Goal: Find specific page/section: Find specific page/section

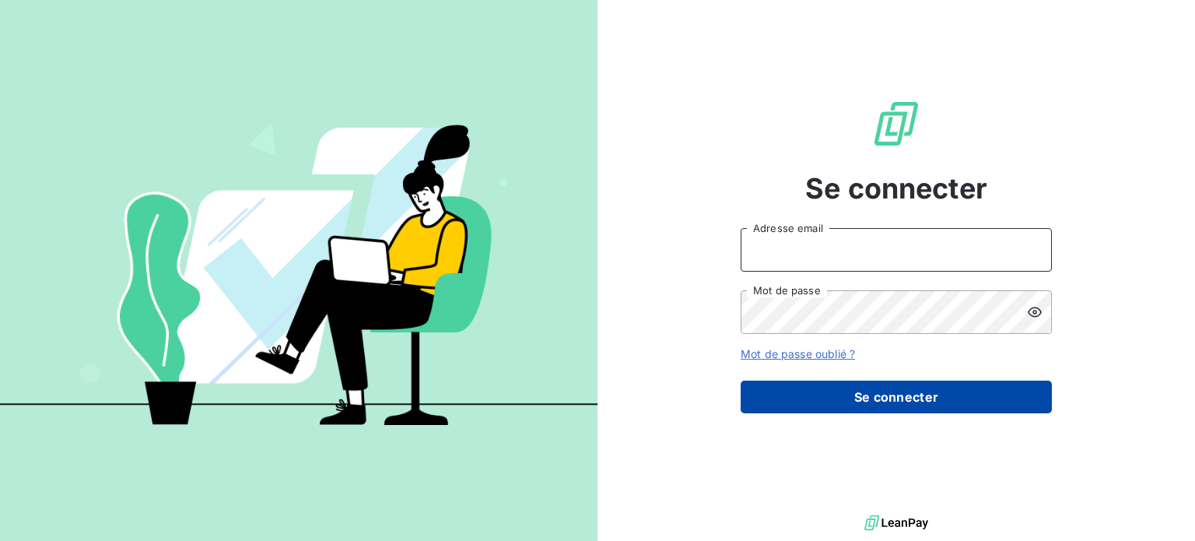
type input "[PERSON_NAME][EMAIL_ADDRESS][DOMAIN_NAME]"
click at [854, 398] on button "Se connecter" at bounding box center [896, 396] width 311 height 33
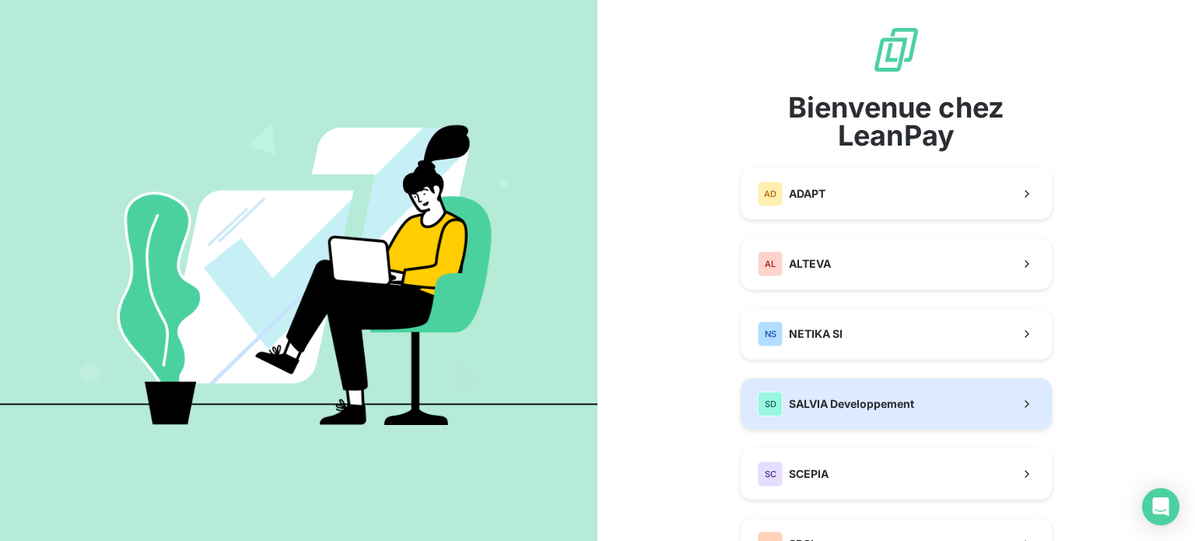
click at [835, 401] on span "SALVIA Developpement" at bounding box center [851, 404] width 125 height 16
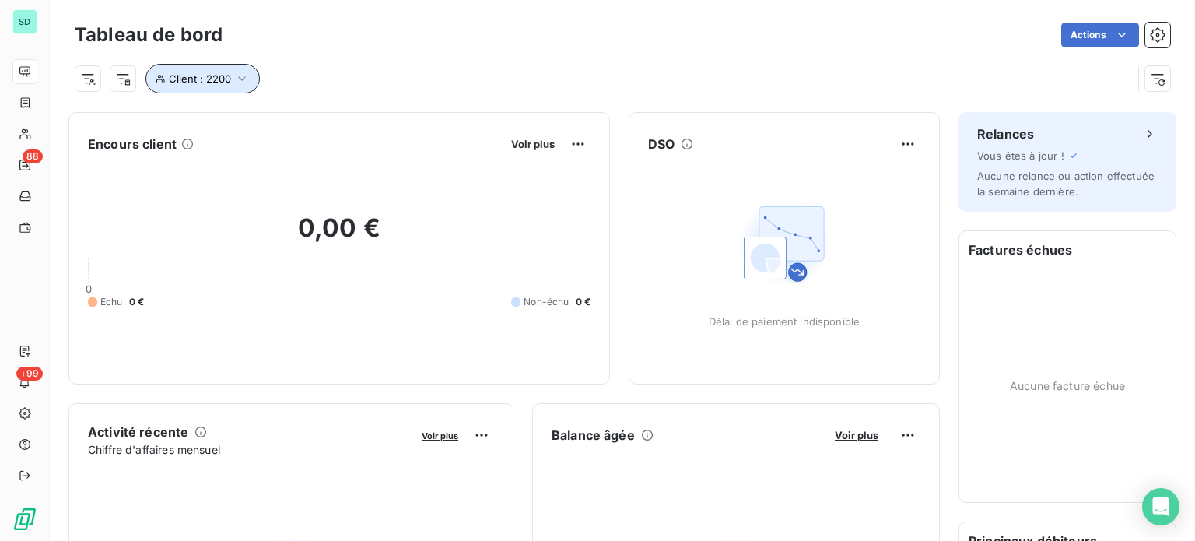
click at [226, 80] on span "Client : 2200" at bounding box center [200, 78] width 62 height 12
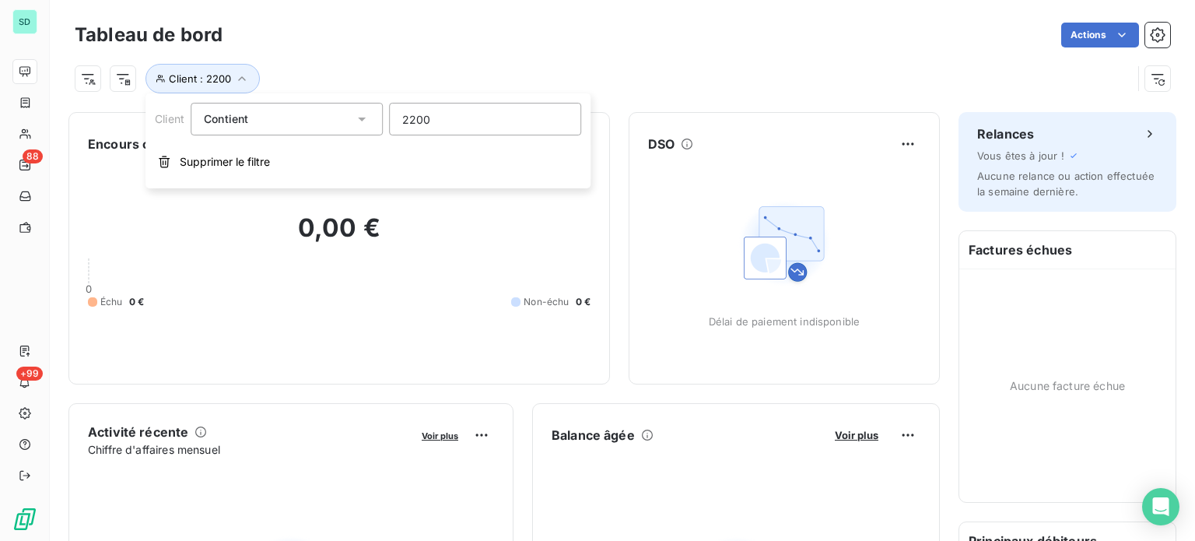
drag, startPoint x: 459, startPoint y: 122, endPoint x: 247, endPoint y: 103, distance: 212.4
click at [249, 103] on div "Client Contient like 2200" at bounding box center [368, 119] width 426 height 33
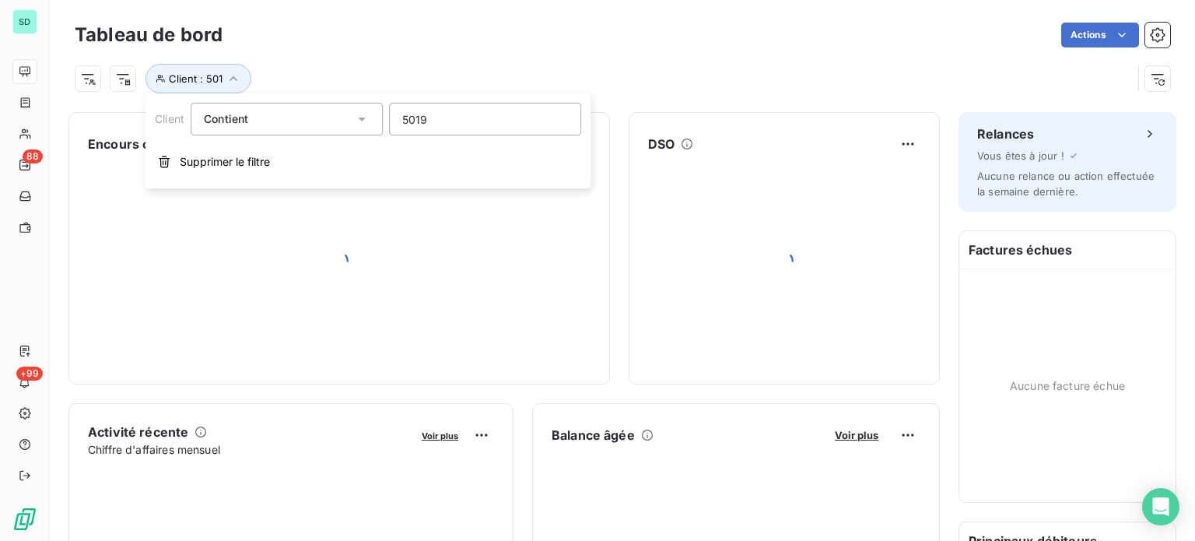
type input "50195"
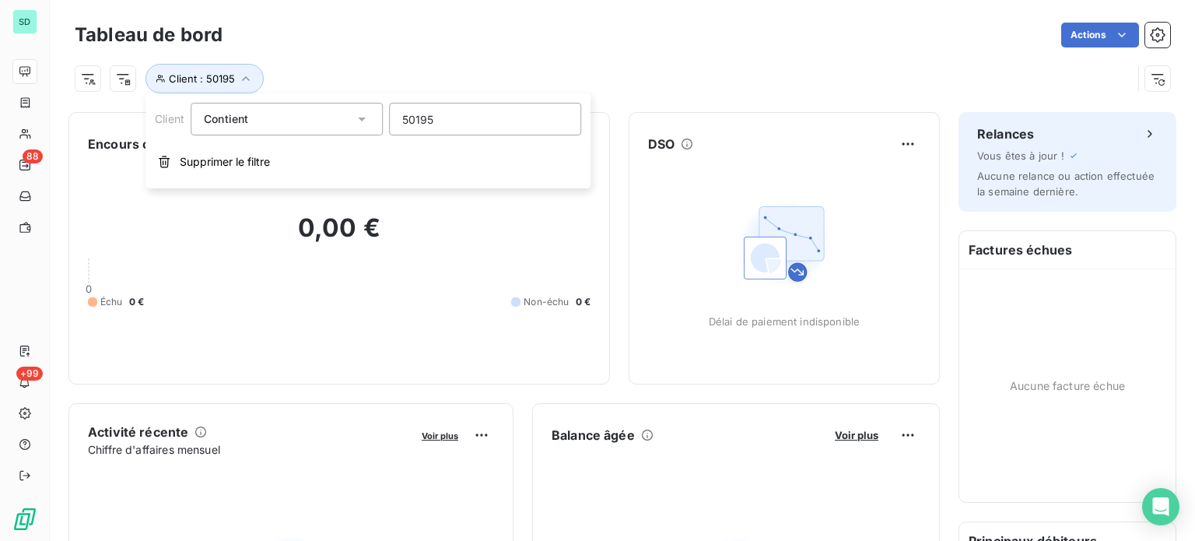
click at [339, 61] on div "Client : 50195" at bounding box center [622, 72] width 1095 height 42
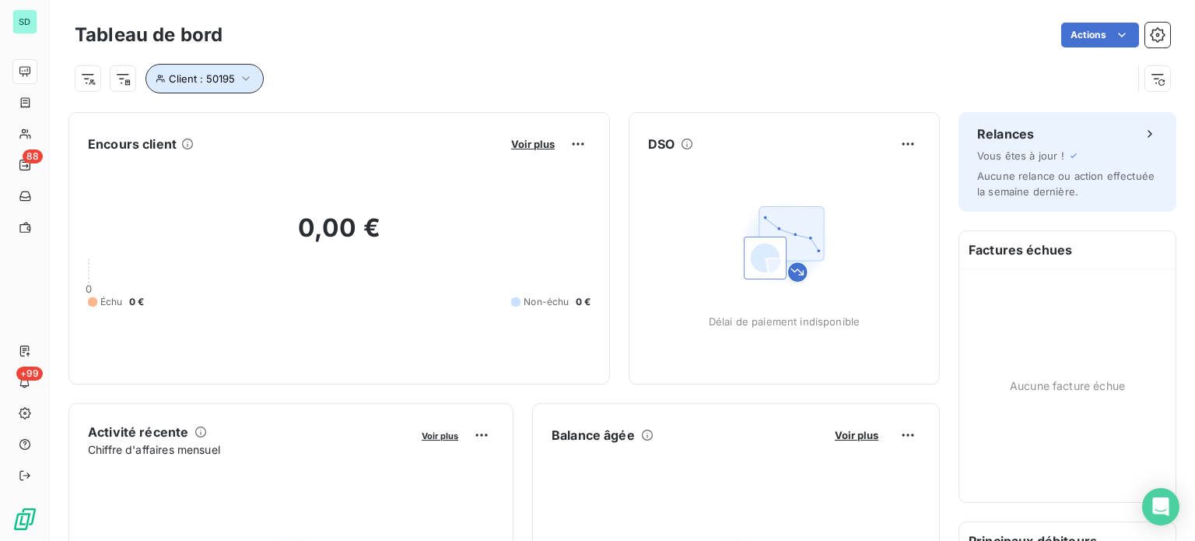
click at [249, 80] on icon "button" at bounding box center [246, 79] width 16 height 16
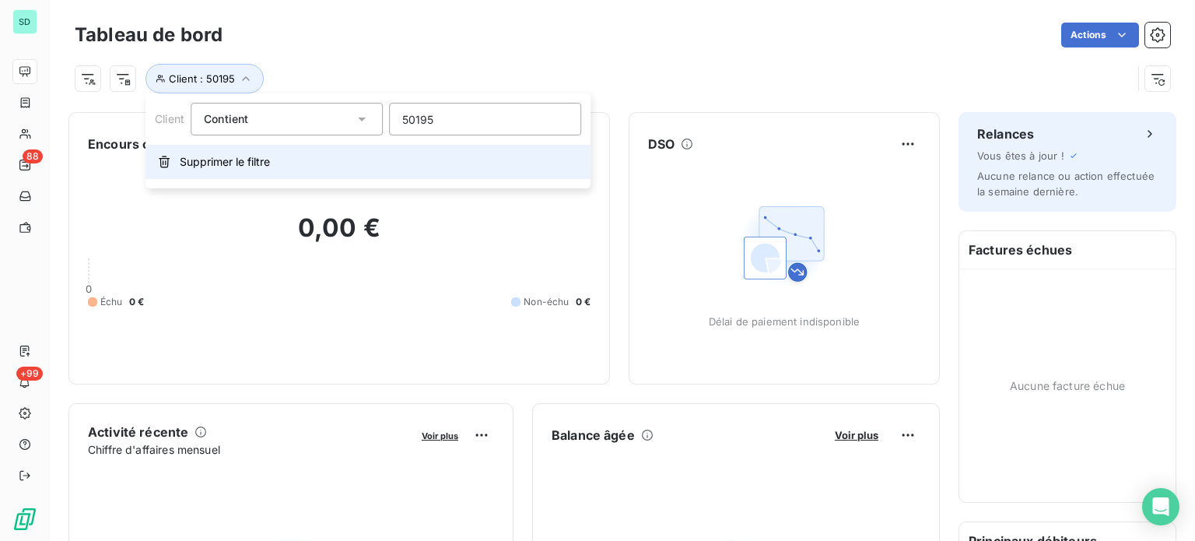
click at [213, 159] on span "Supprimer le filtre" at bounding box center [225, 162] width 90 height 16
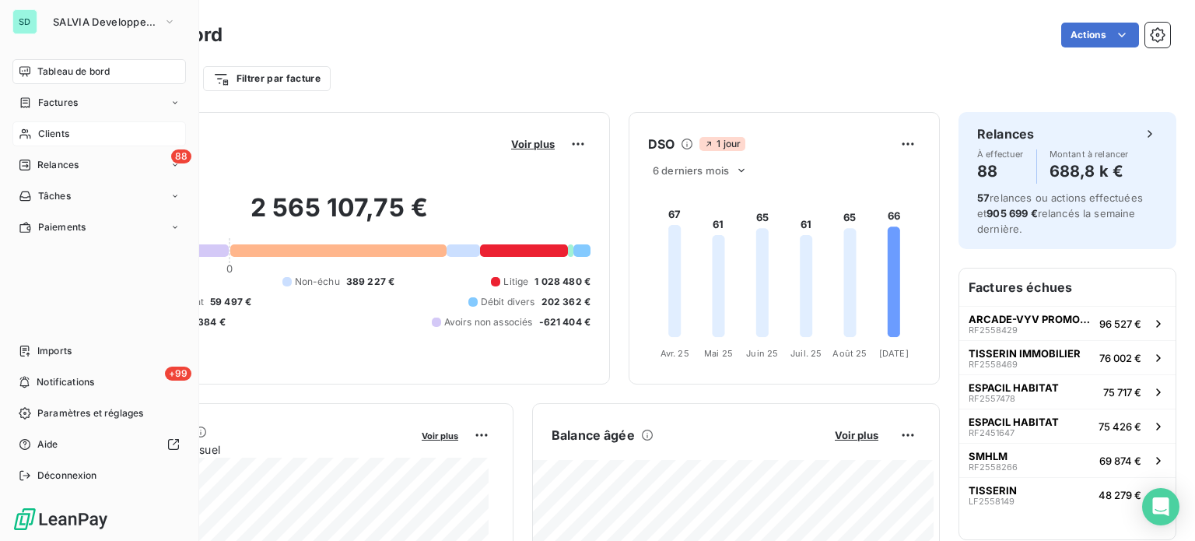
click at [30, 131] on icon at bounding box center [25, 134] width 13 height 12
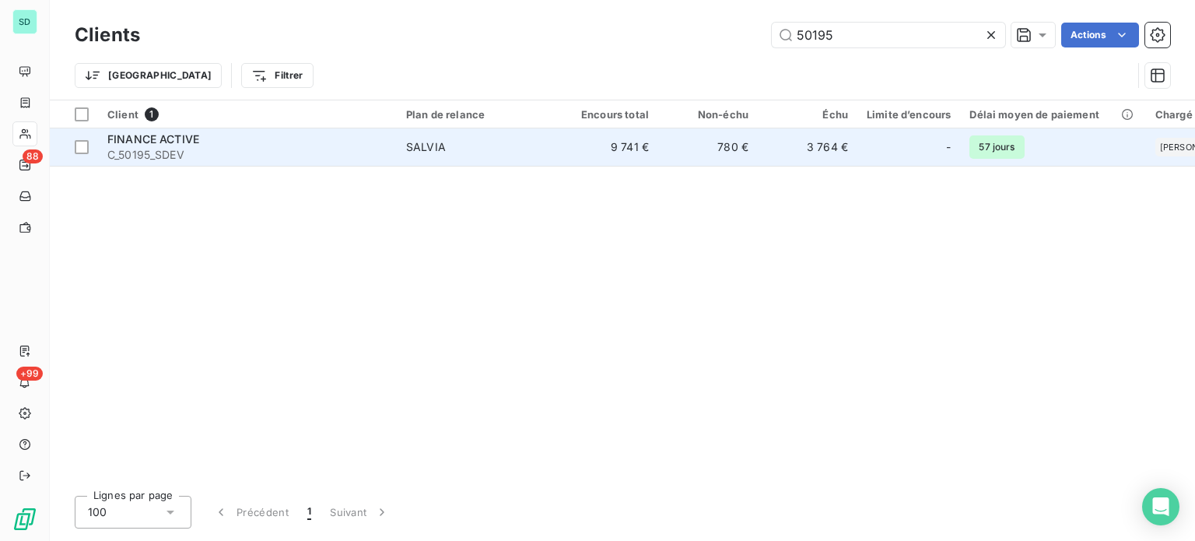
type input "50195"
click at [815, 154] on td "3 764 €" at bounding box center [808, 146] width 100 height 37
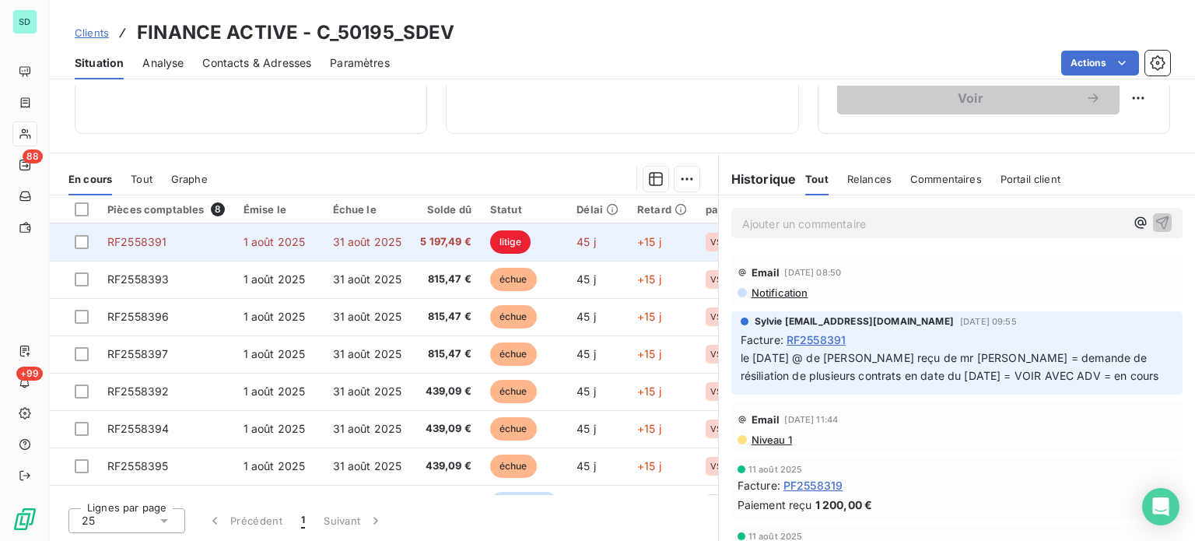
click at [152, 238] on span "RF2558391" at bounding box center [136, 241] width 59 height 13
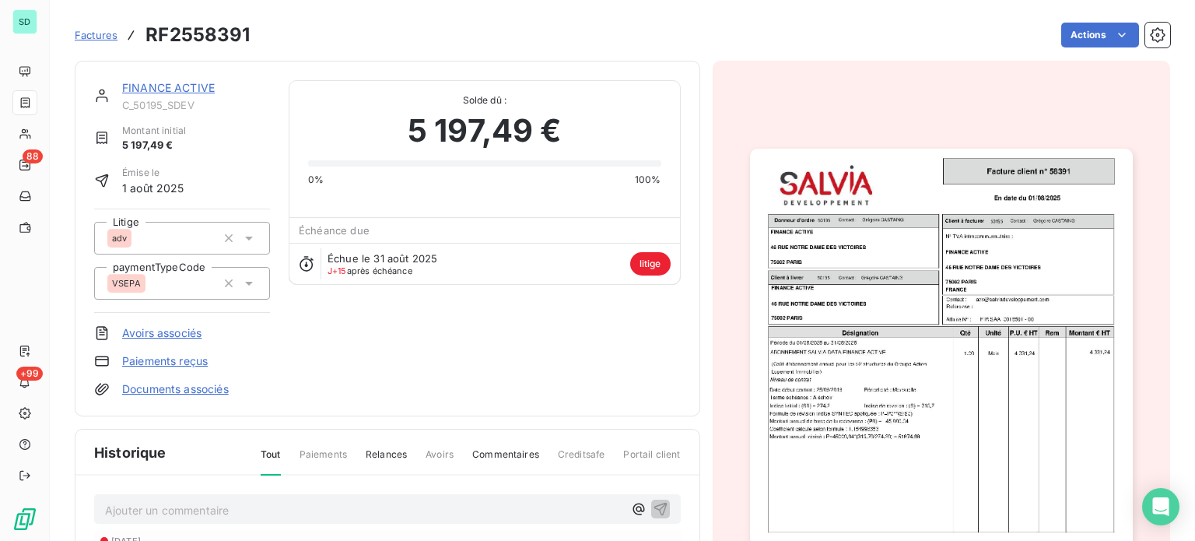
click at [1096, 416] on img "button" at bounding box center [941, 419] width 383 height 540
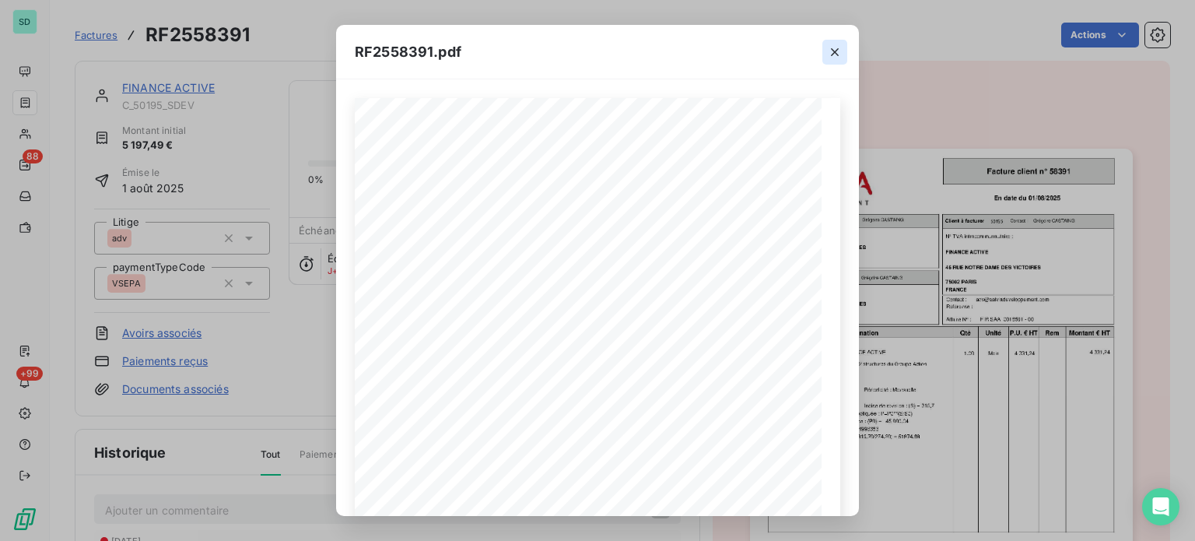
click at [834, 47] on icon "button" at bounding box center [835, 52] width 16 height 16
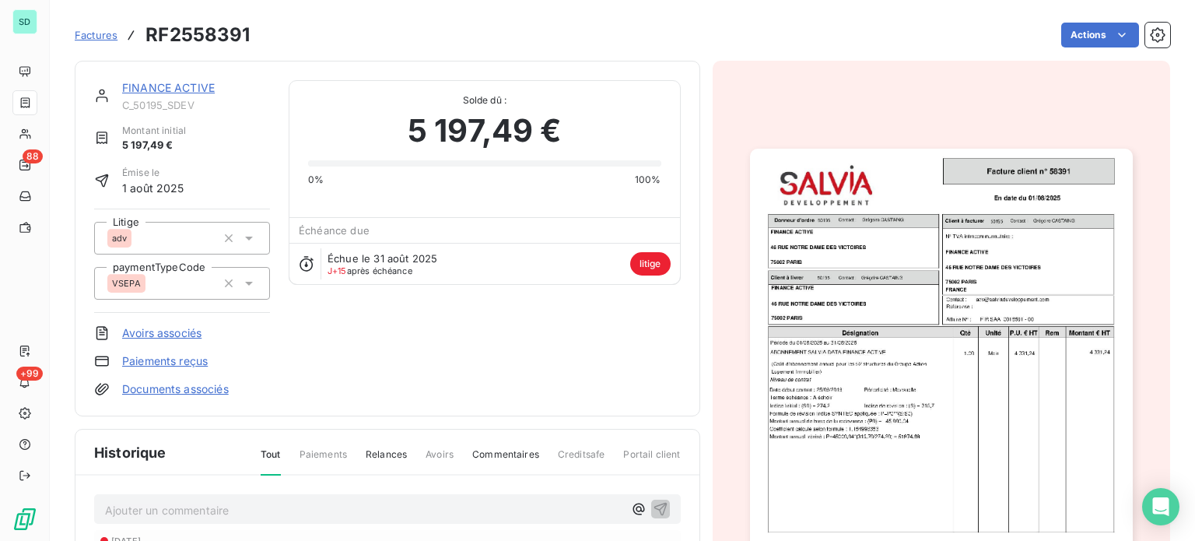
click at [640, 384] on div "FINANCE ACTIVE C_50195_SDEV Montant initial 5 197,49 € Émise le 1 août 2025 Lit…" at bounding box center [387, 238] width 587 height 317
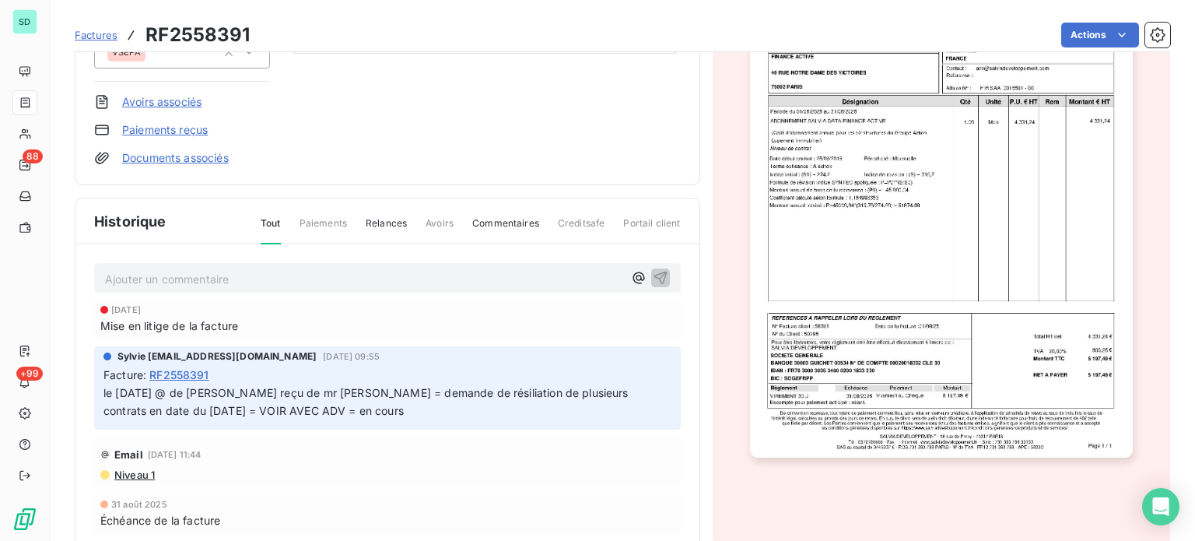
scroll to position [235, 0]
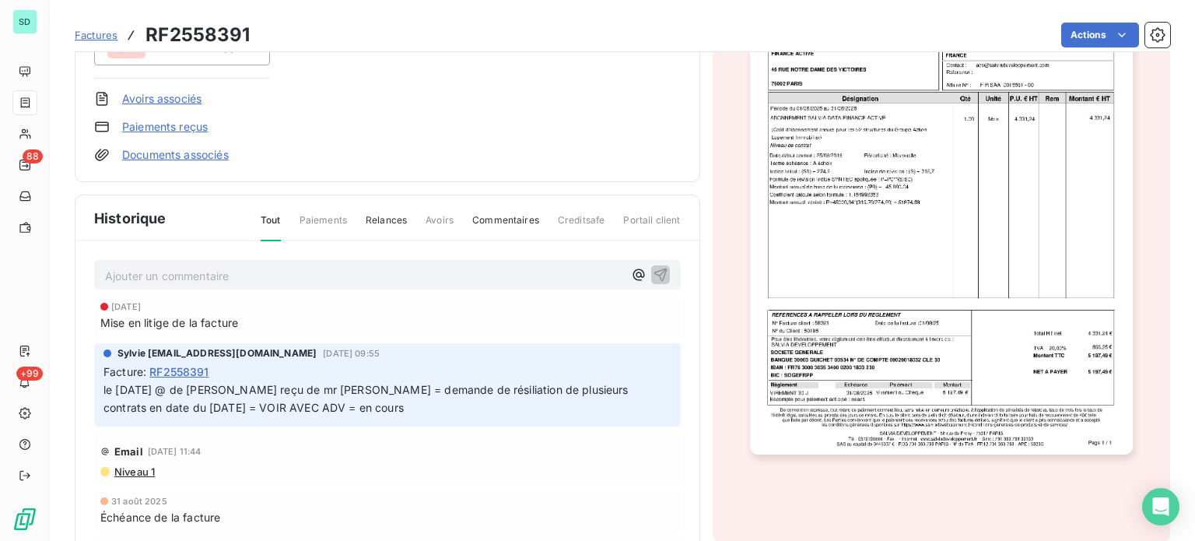
drag, startPoint x: 566, startPoint y: 93, endPoint x: 557, endPoint y: 106, distance: 16.2
click at [566, 92] on div "FINANCE ACTIVE C_50195_SDEV Montant initial 5 197,49 € Émise le 1 août 2025 Lit…" at bounding box center [387, 4] width 587 height 317
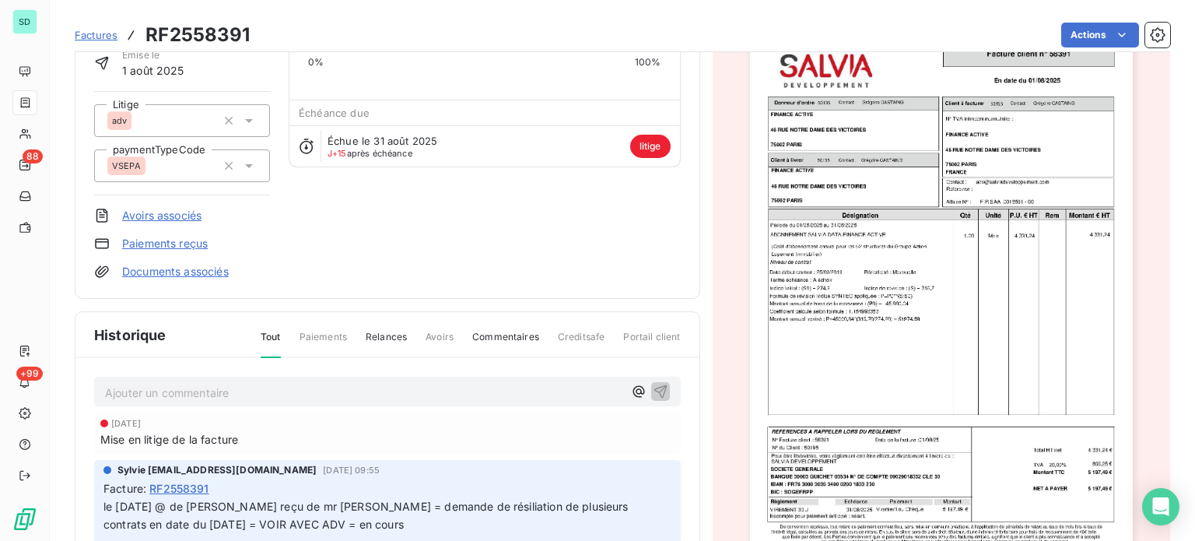
scroll to position [0, 0]
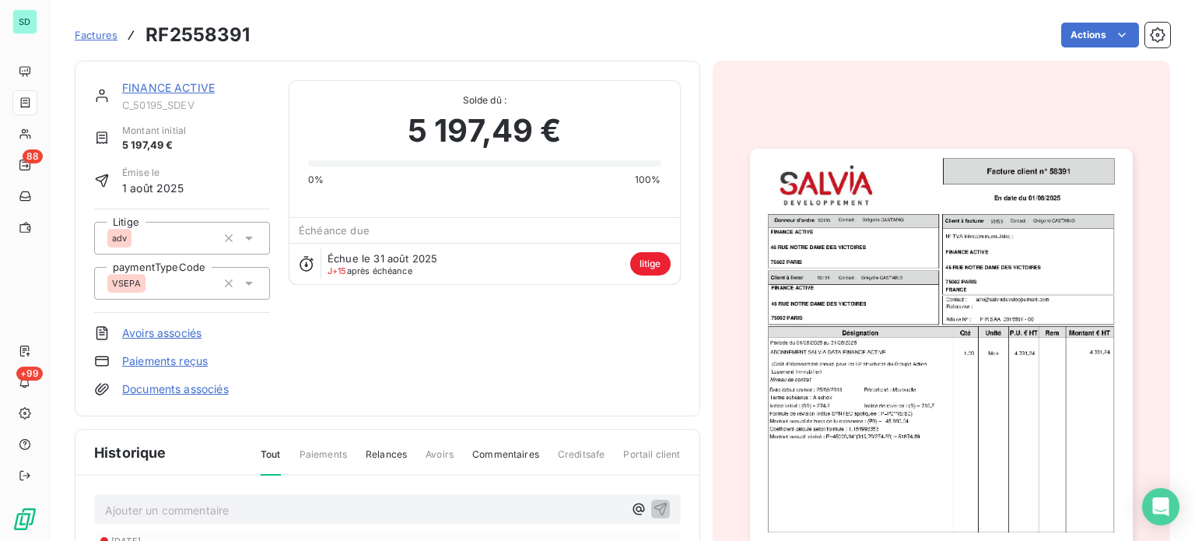
click at [321, 447] on span "Paiements" at bounding box center [323, 460] width 47 height 26
click at [377, 457] on span "Relances" at bounding box center [386, 460] width 41 height 26
click at [245, 447] on div "Tout Paiements Relances Avoirs Commentaires Creditsafe Portail client" at bounding box center [461, 460] width 439 height 26
click at [268, 448] on span "Tout" at bounding box center [271, 460] width 20 height 26
click at [99, 33] on span "Factures" at bounding box center [96, 35] width 43 height 12
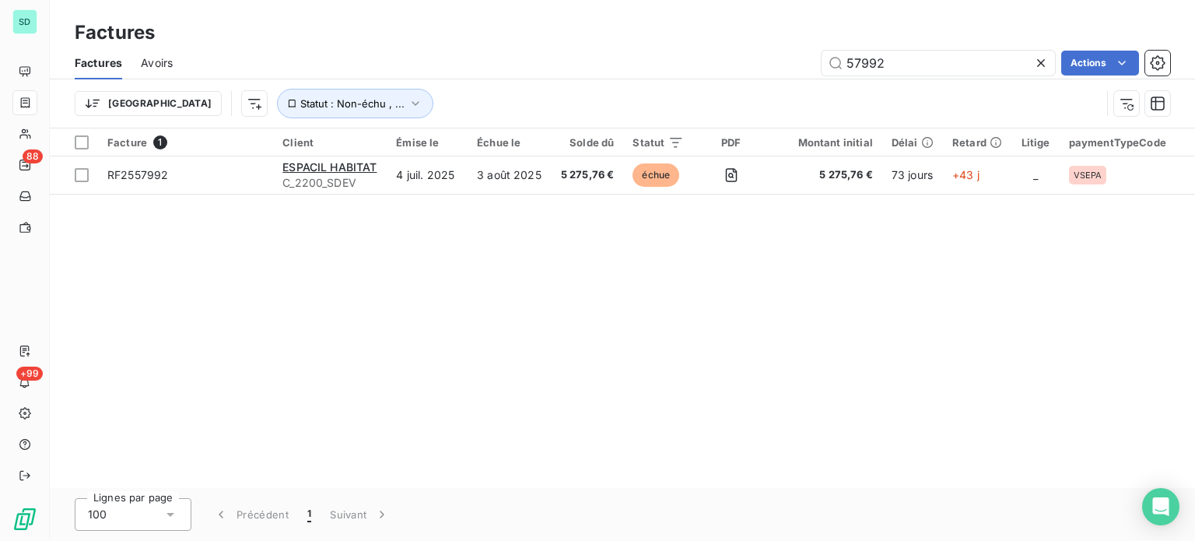
drag, startPoint x: 901, startPoint y: 64, endPoint x: 640, endPoint y: 51, distance: 261.8
click at [645, 51] on div "57992 Actions" at bounding box center [680, 63] width 979 height 25
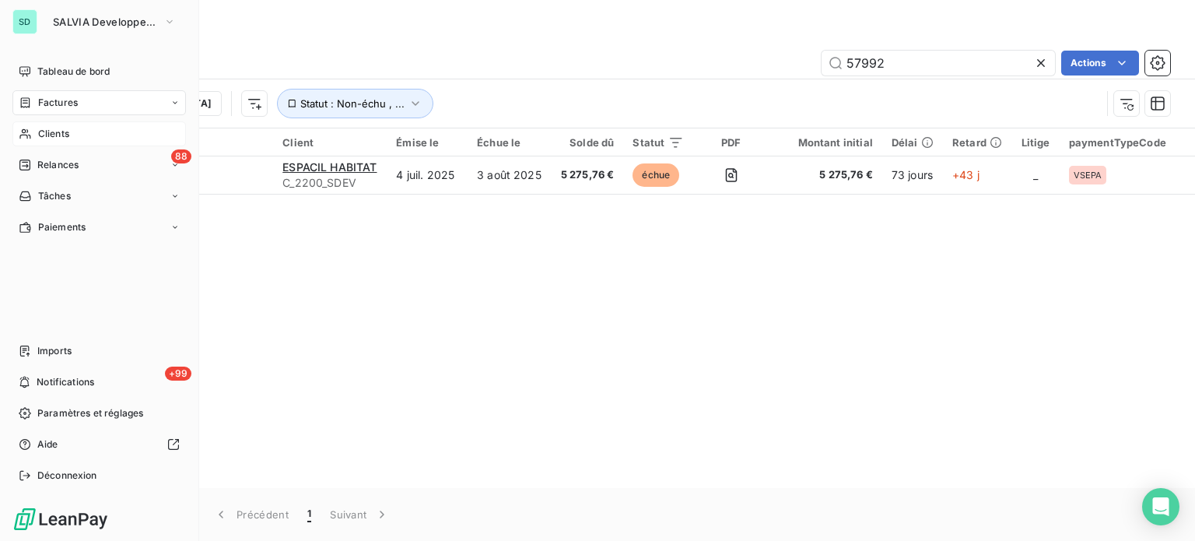
click at [31, 136] on icon at bounding box center [25, 134] width 13 height 12
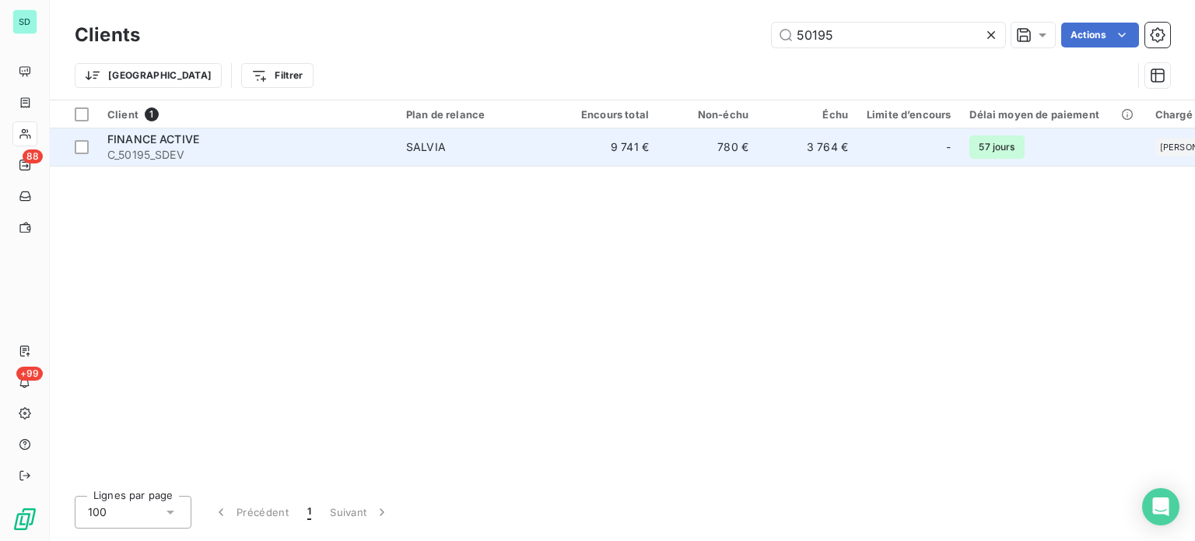
click at [161, 136] on span "FINANCE ACTIVE" at bounding box center [153, 138] width 92 height 13
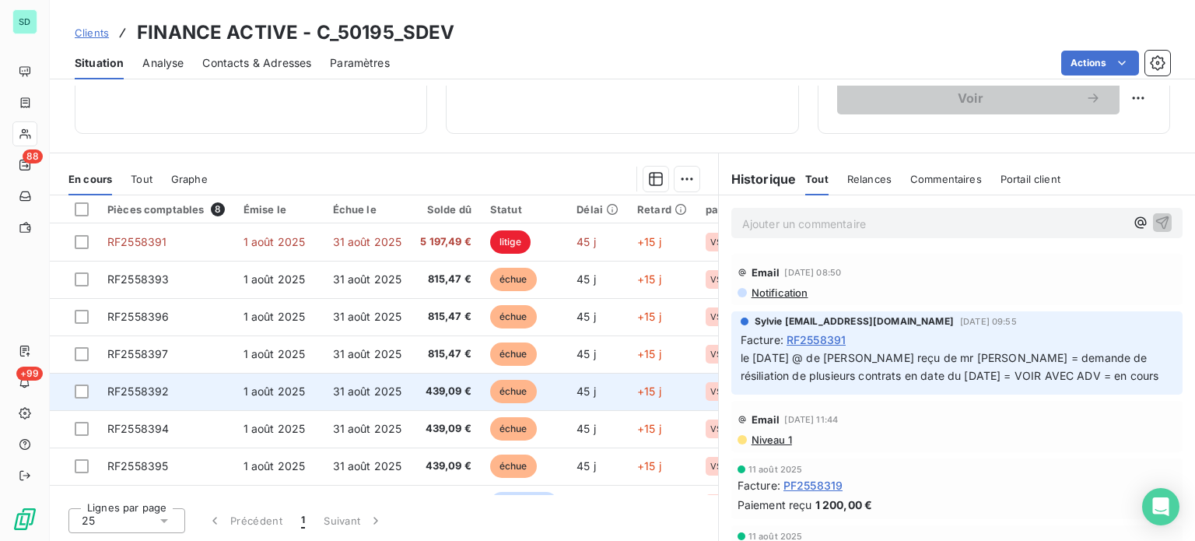
scroll to position [33, 0]
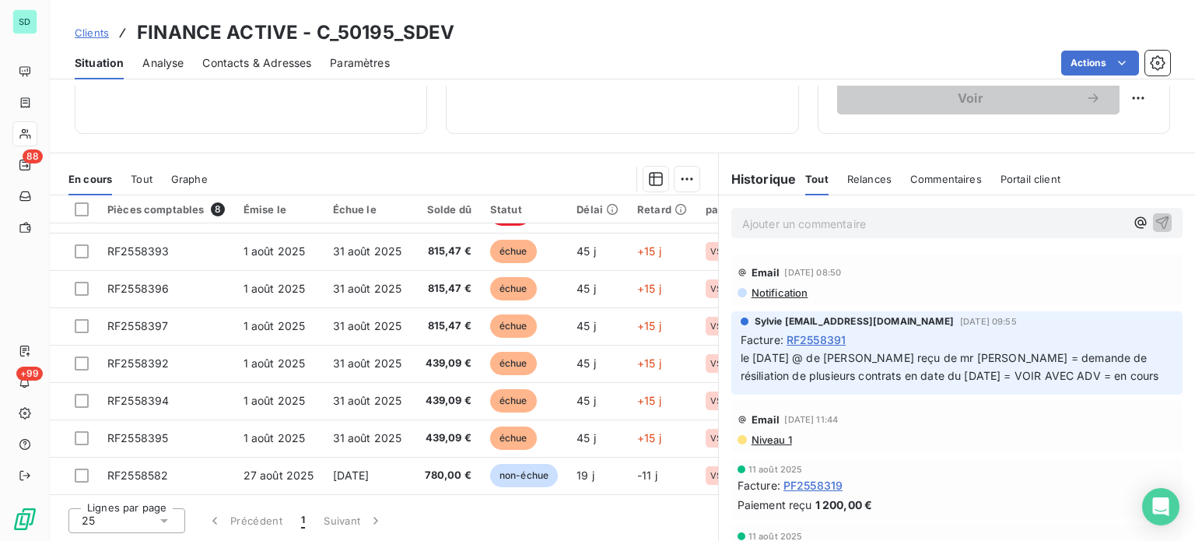
click at [143, 173] on span "Tout" at bounding box center [142, 179] width 22 height 12
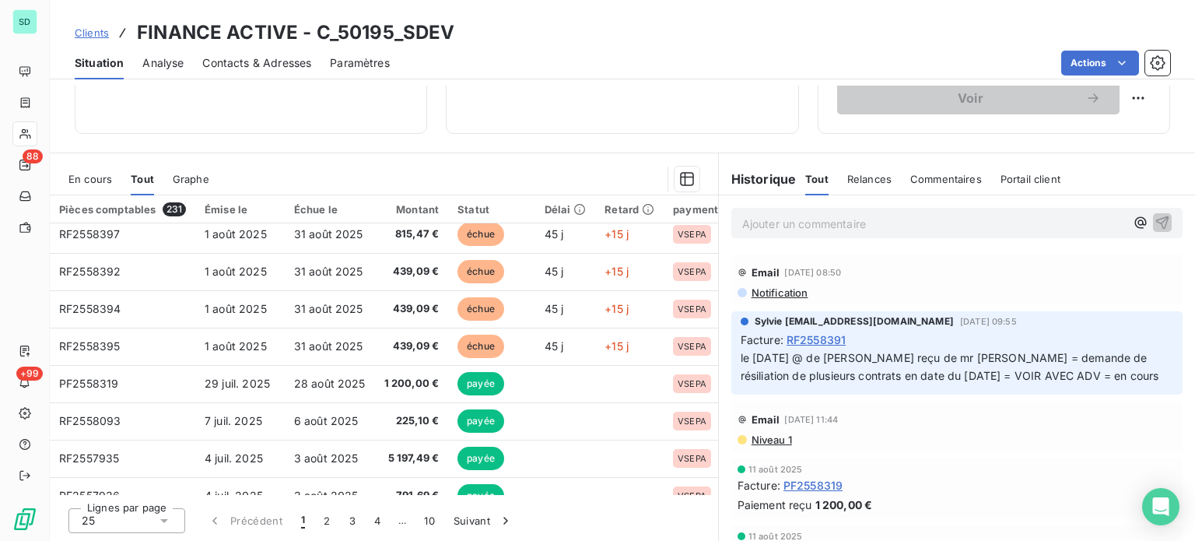
scroll to position [124, 0]
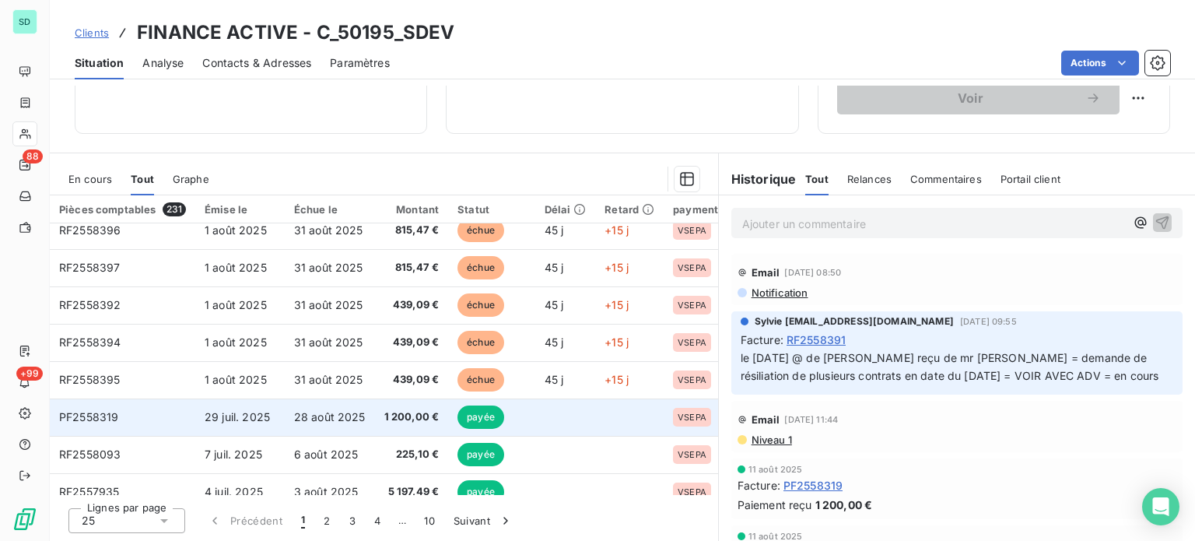
click at [598, 426] on td at bounding box center [629, 416] width 68 height 37
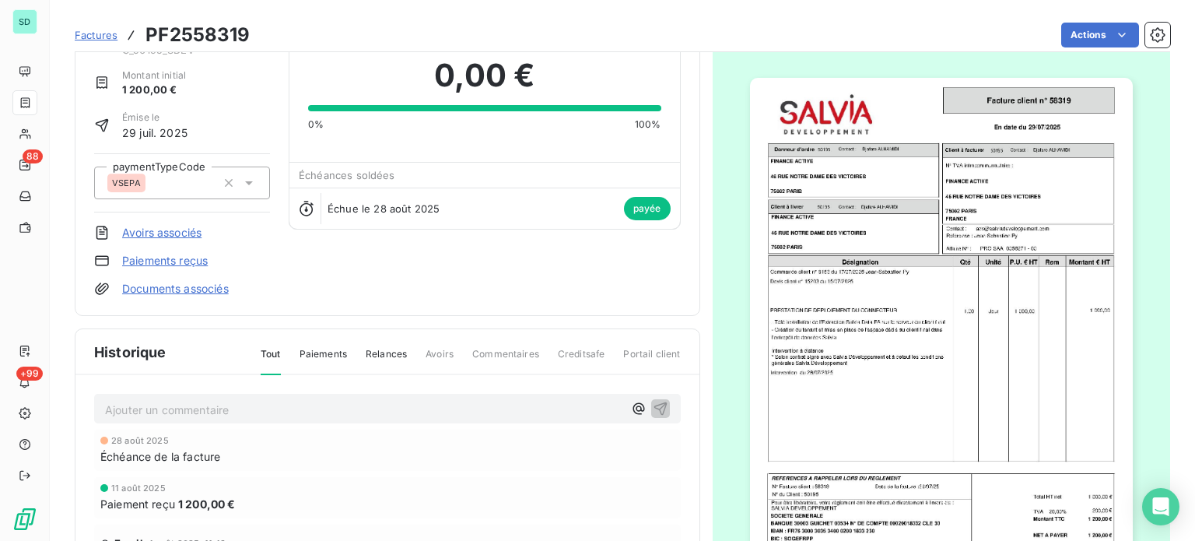
scroll to position [229, 0]
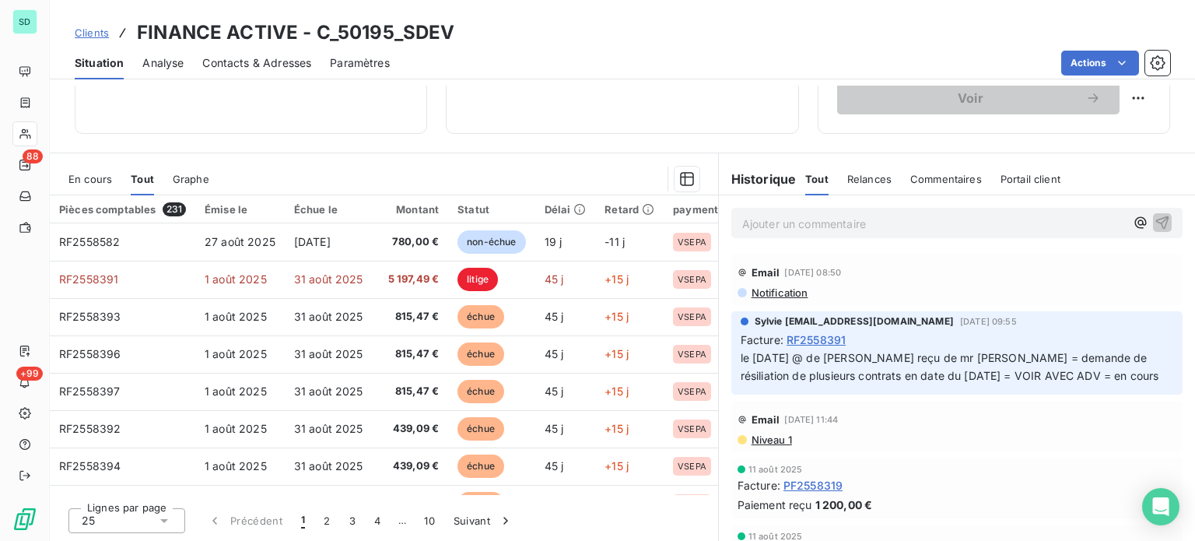
click at [479, 207] on div "Statut" at bounding box center [491, 209] width 68 height 12
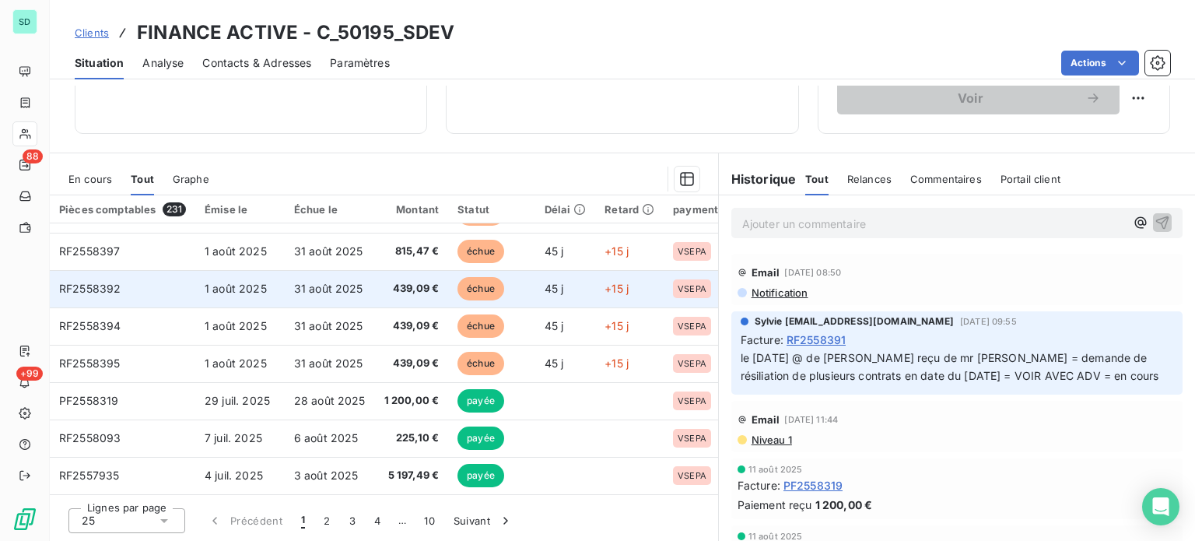
scroll to position [156, 0]
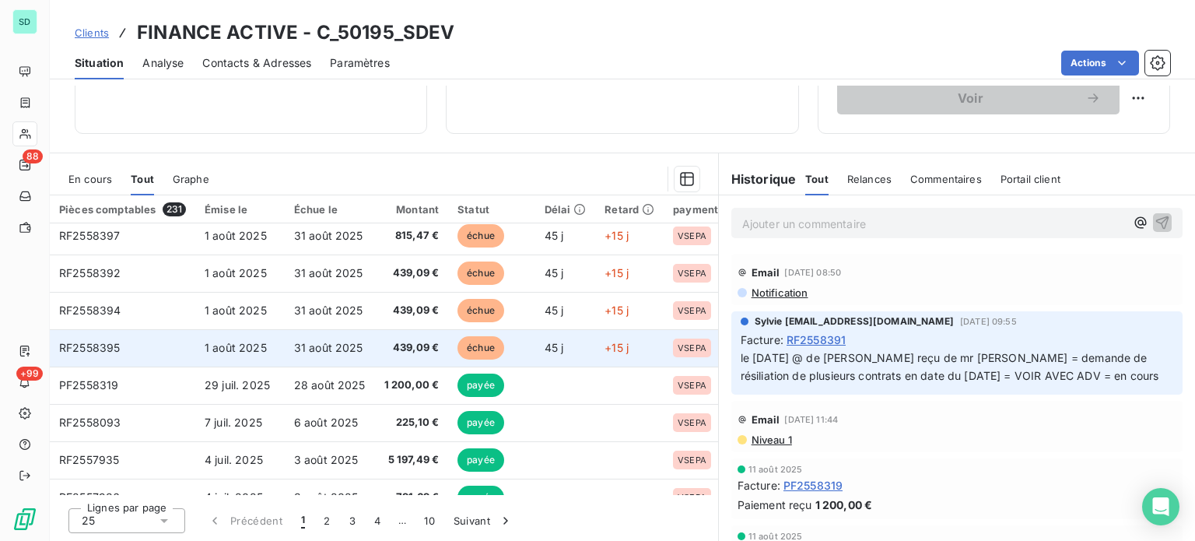
click at [239, 360] on td "1 août 2025" at bounding box center [239, 347] width 89 height 37
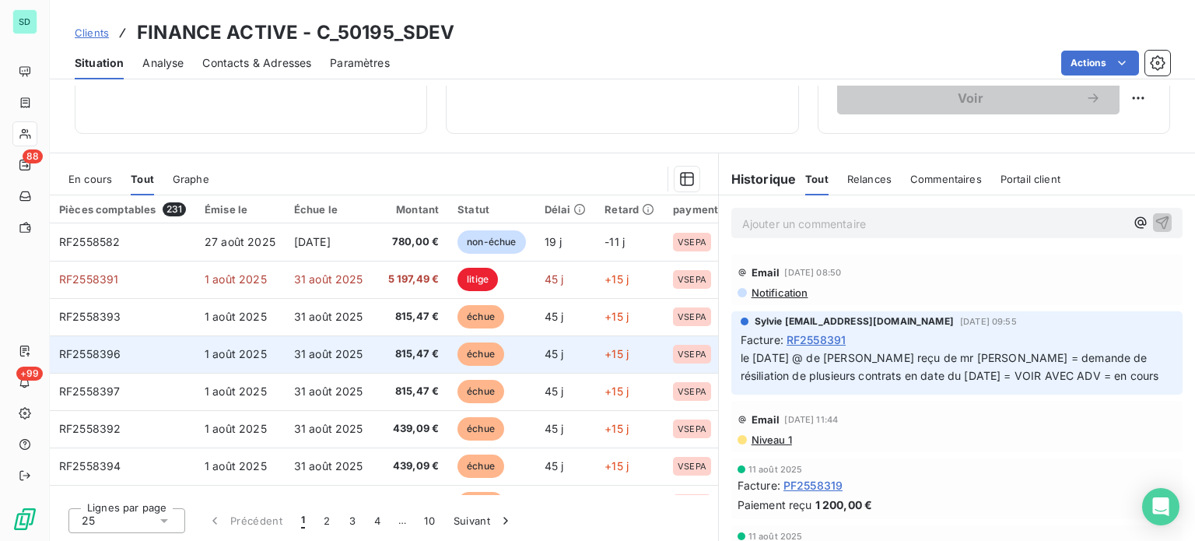
scroll to position [202, 0]
